Goal: Task Accomplishment & Management: Manage account settings

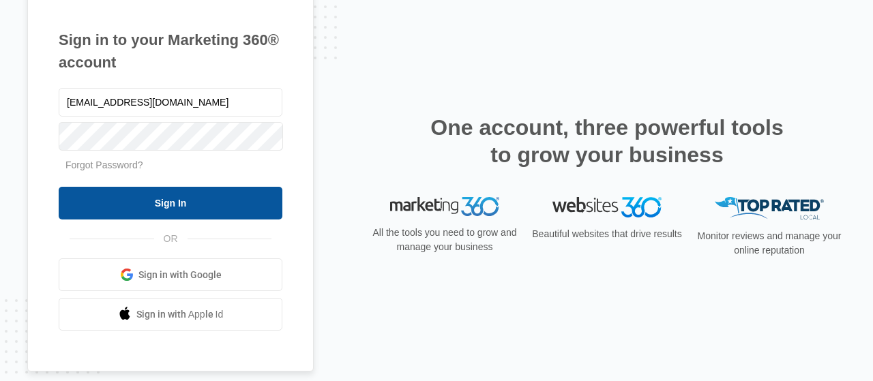
type input "[EMAIL_ADDRESS][DOMAIN_NAME]"
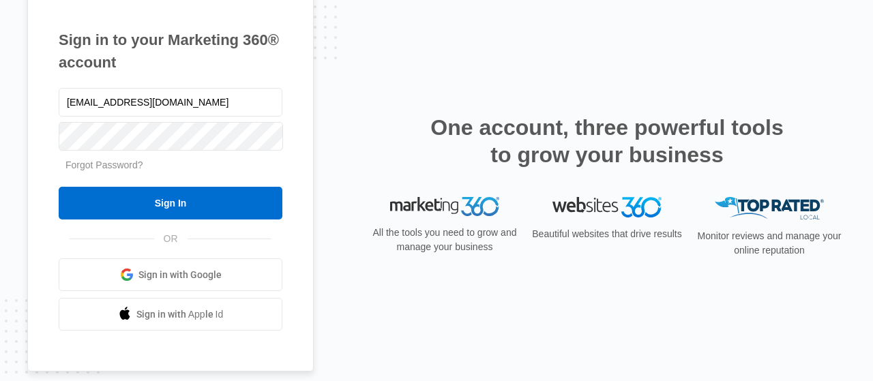
drag, startPoint x: 153, startPoint y: 205, endPoint x: 297, endPoint y: 249, distance: 149.8
click at [152, 200] on input "Sign In" at bounding box center [171, 203] width 224 height 33
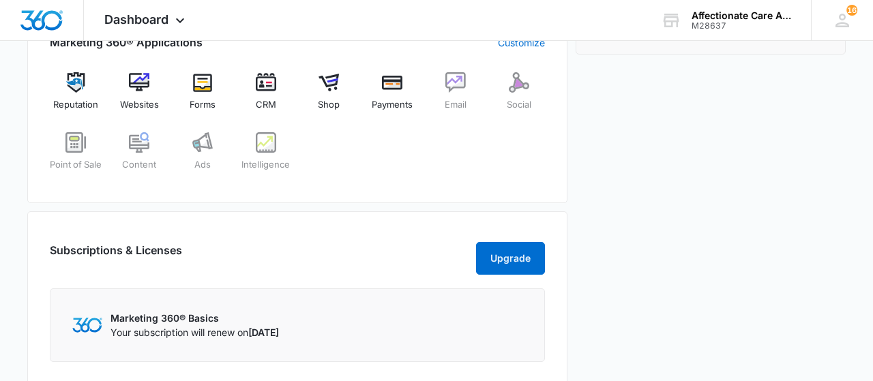
scroll to position [497, 0]
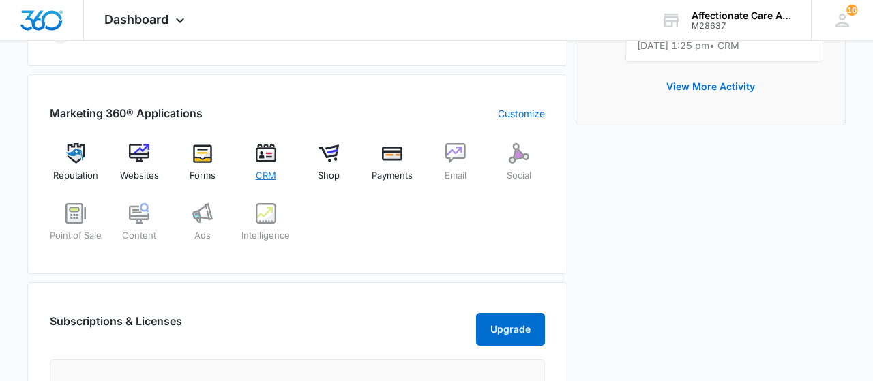
click at [263, 161] on img at bounding box center [266, 153] width 20 height 20
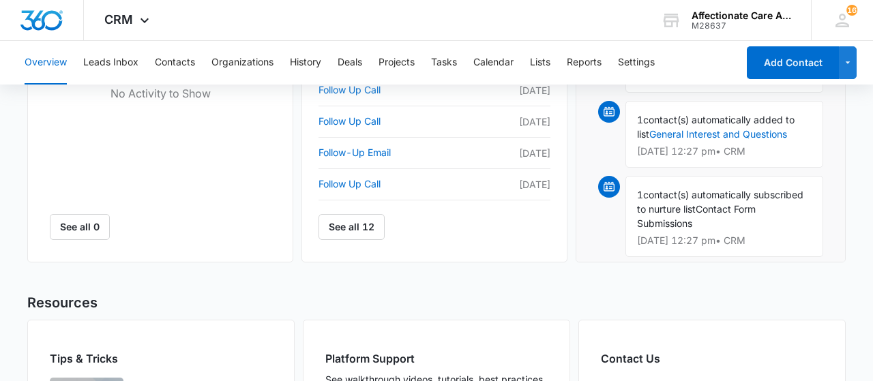
scroll to position [798, 0]
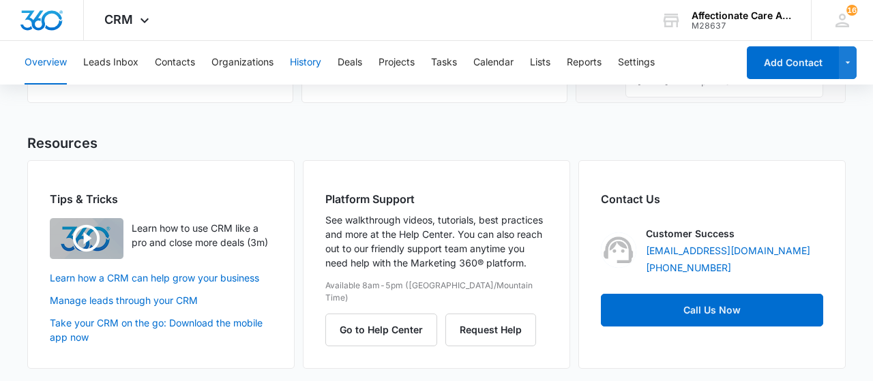
click at [299, 54] on button "History" at bounding box center [305, 63] width 31 height 44
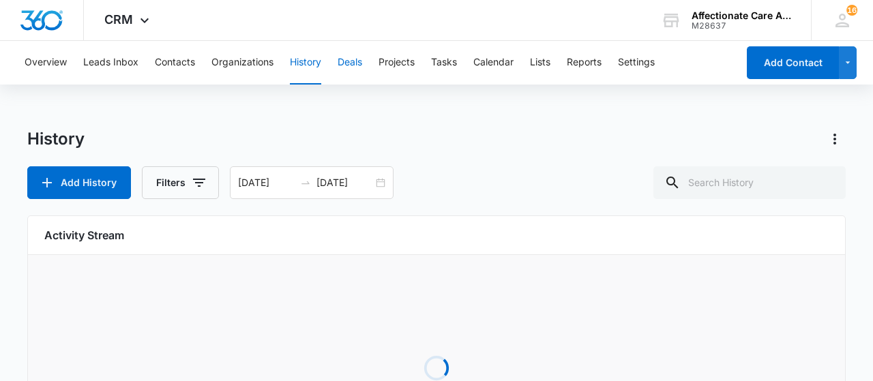
click at [360, 66] on button "Deals" at bounding box center [350, 63] width 25 height 44
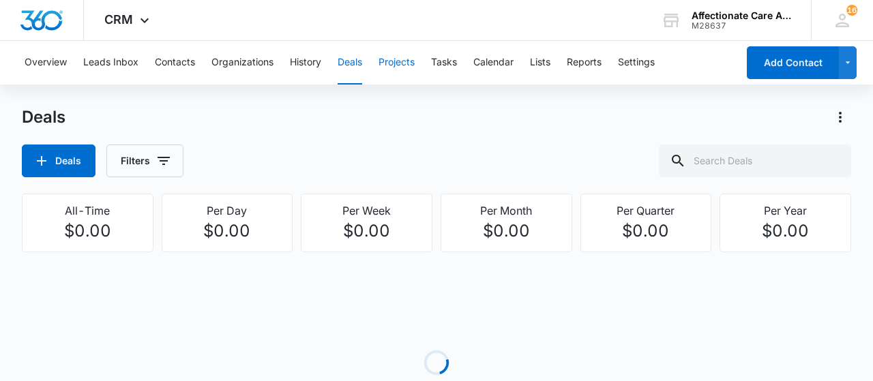
click at [415, 57] on button "Projects" at bounding box center [397, 63] width 36 height 44
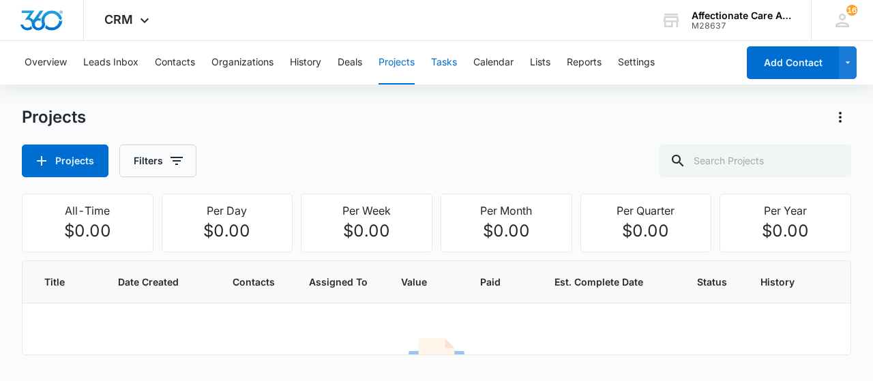
click at [450, 61] on button "Tasks" at bounding box center [444, 63] width 26 height 44
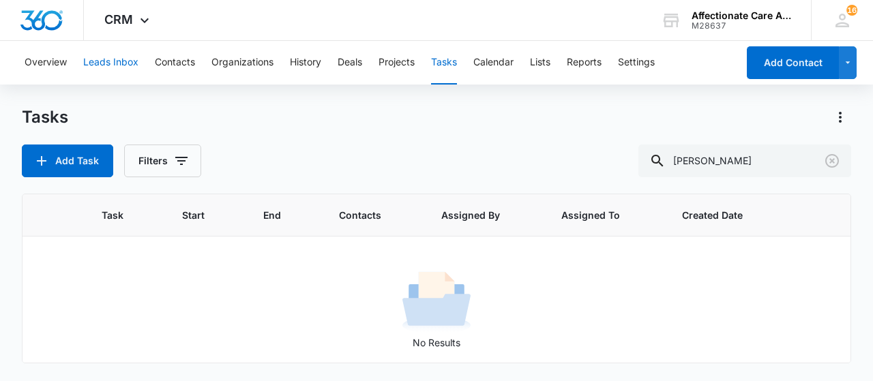
click at [113, 59] on button "Leads Inbox" at bounding box center [110, 63] width 55 height 44
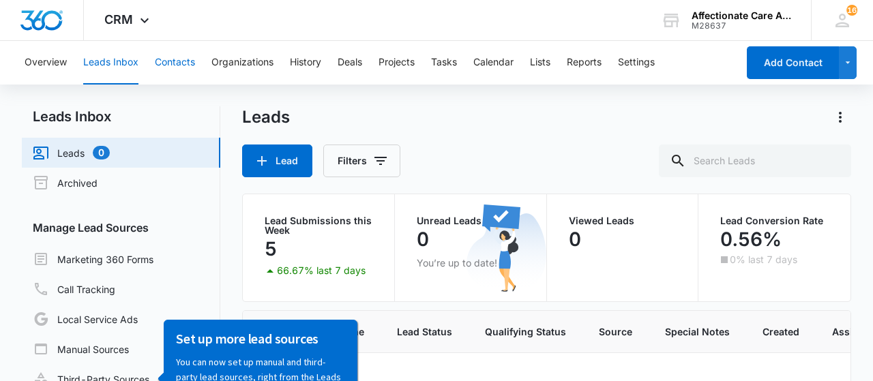
drag, startPoint x: 168, startPoint y: 59, endPoint x: 247, endPoint y: 136, distance: 109.5
click at [169, 54] on button "Contacts" at bounding box center [175, 63] width 40 height 44
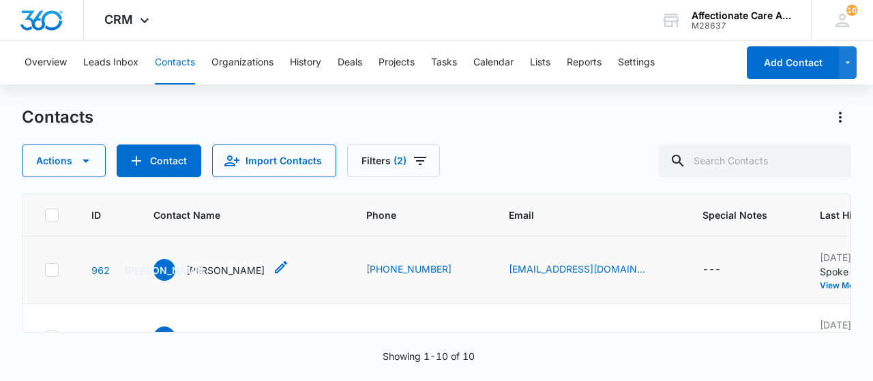
click at [230, 268] on p "[PERSON_NAME]" at bounding box center [225, 270] width 78 height 14
